Goal: Transaction & Acquisition: Purchase product/service

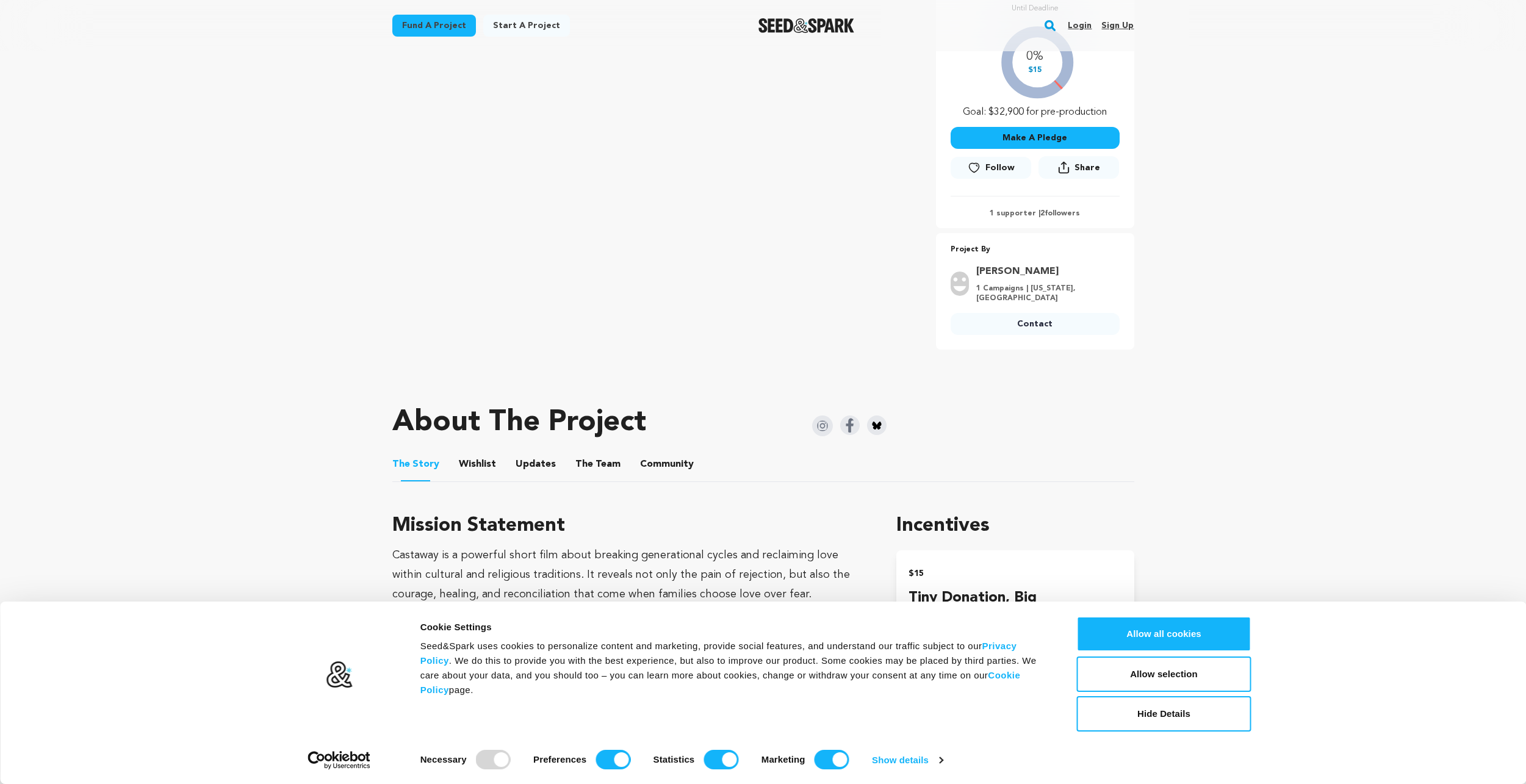
scroll to position [305, 0]
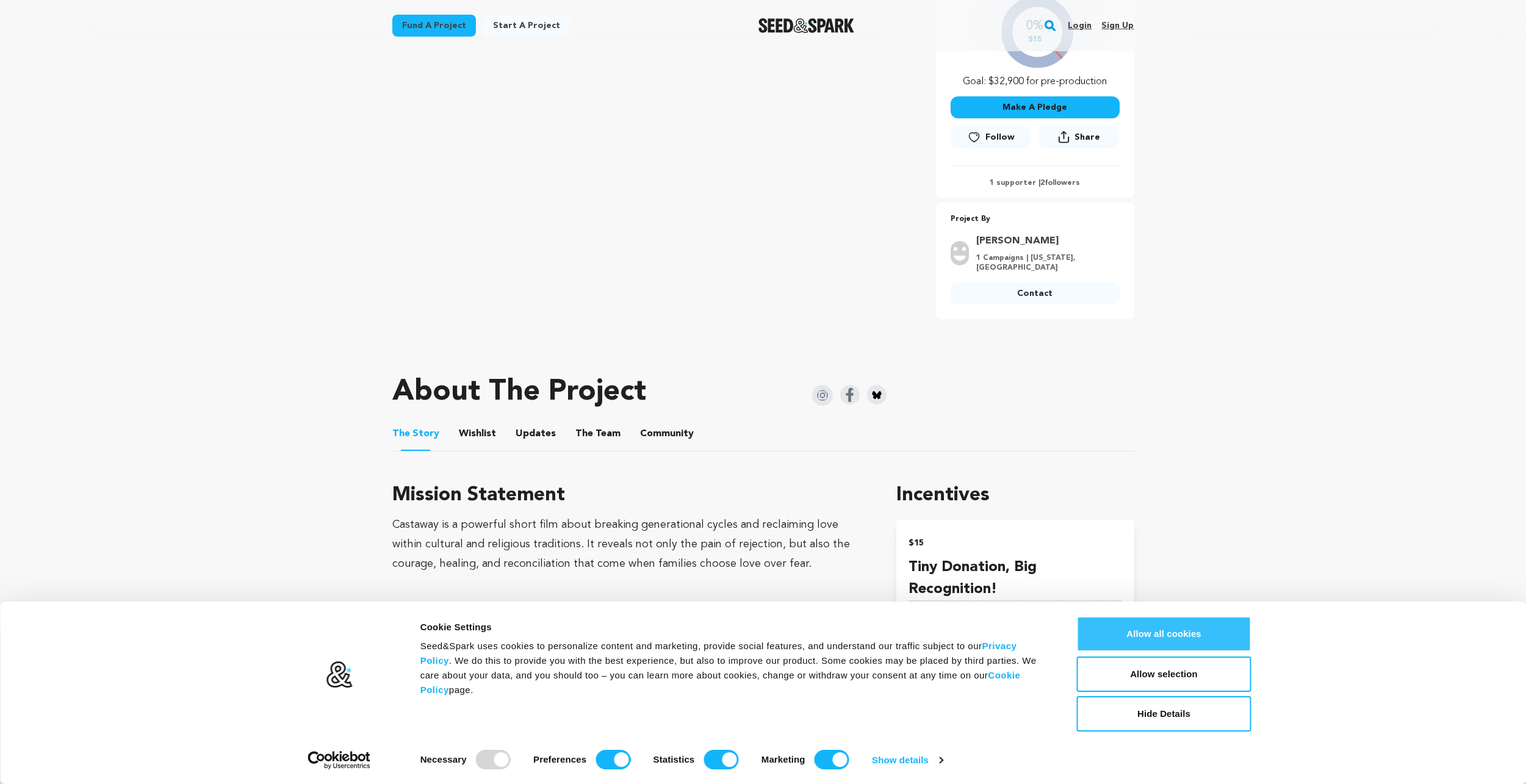
click at [1169, 642] on button "Allow all cookies" at bounding box center [1164, 633] width 174 height 35
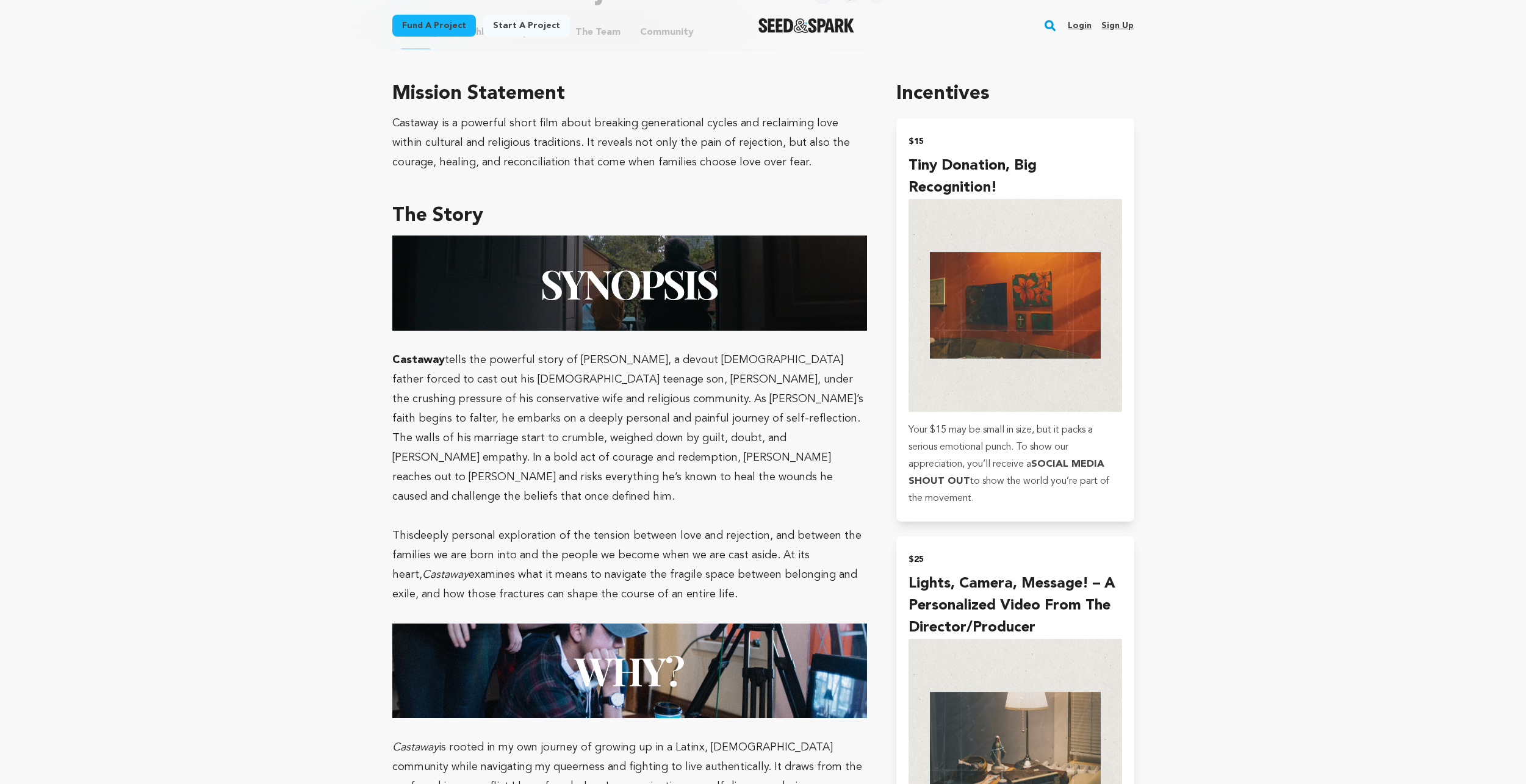
scroll to position [732, 0]
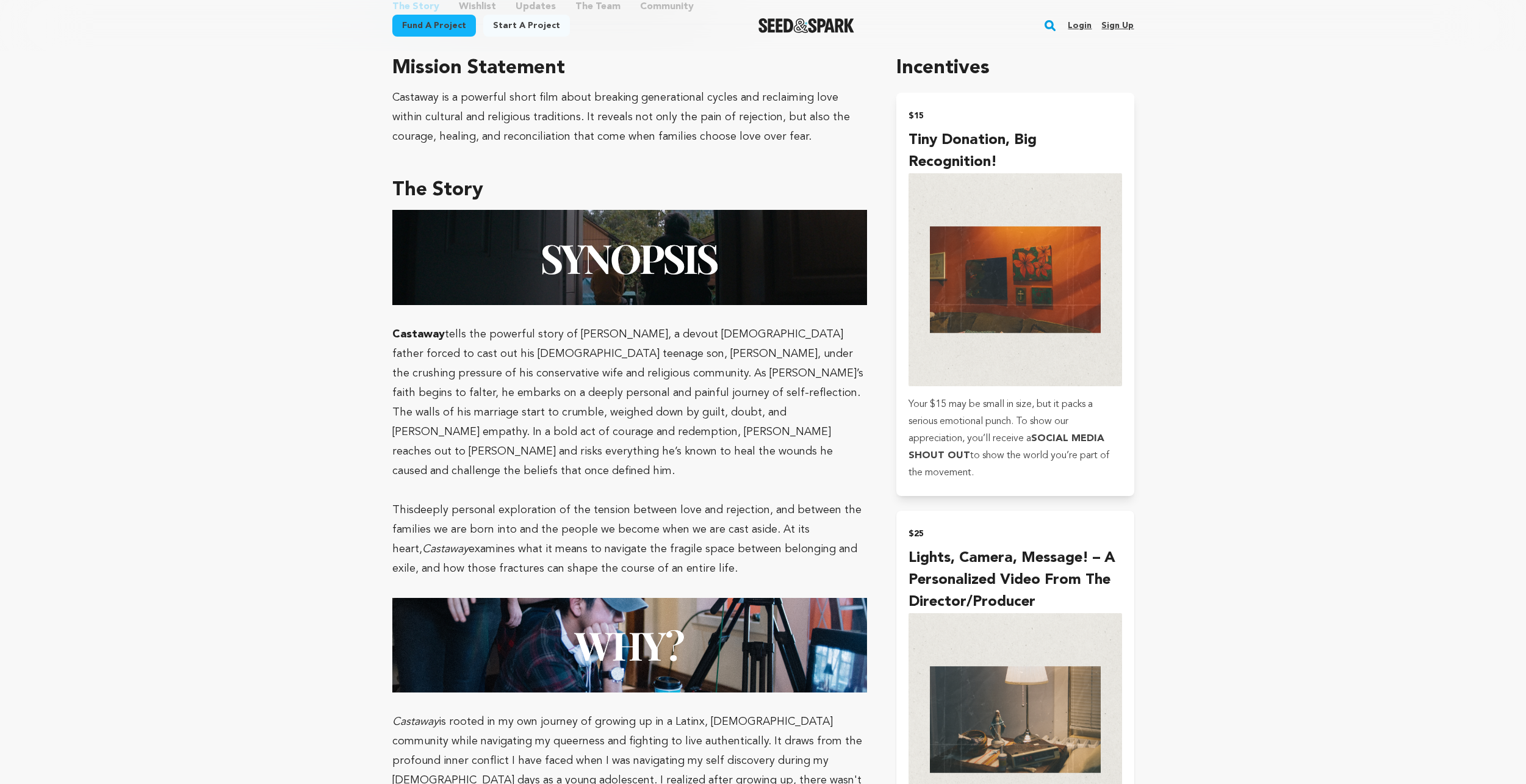
click at [1109, 591] on h4 "Lights, Camera, Message! – A Personalized Video from the Director/Producer" at bounding box center [1015, 579] width 213 height 66
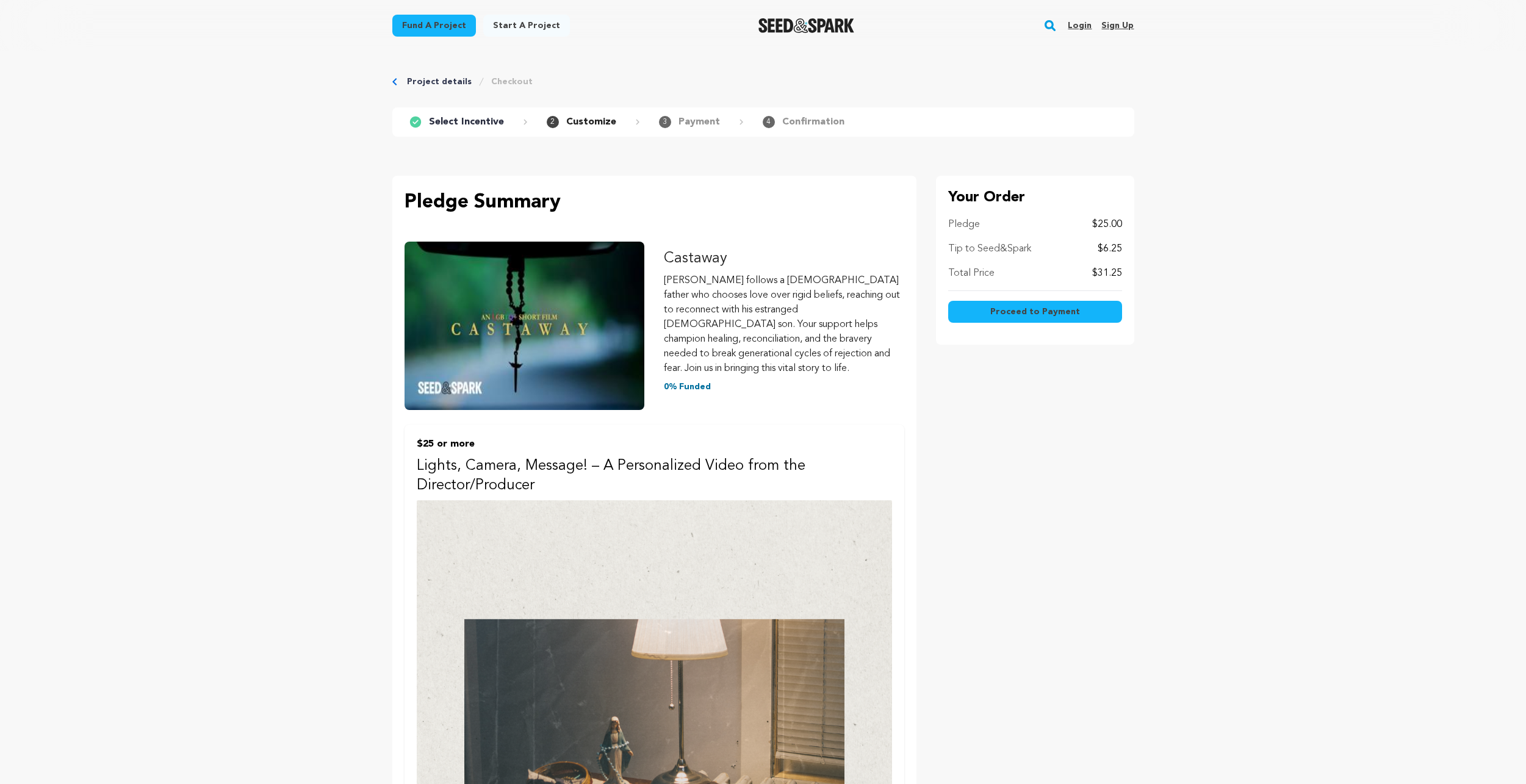
click at [471, 120] on p "Select Incentive" at bounding box center [466, 122] width 75 height 15
click at [434, 80] on link "Project details" at bounding box center [439, 82] width 65 height 12
